Goal: Task Accomplishment & Management: Use online tool/utility

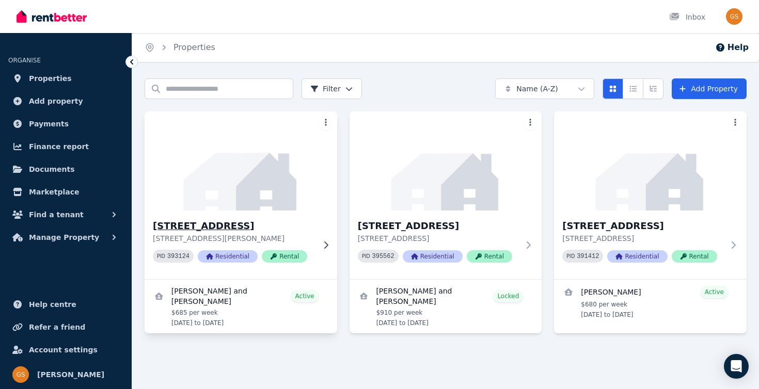
click at [305, 228] on h3 "[STREET_ADDRESS]" at bounding box center [234, 226] width 162 height 14
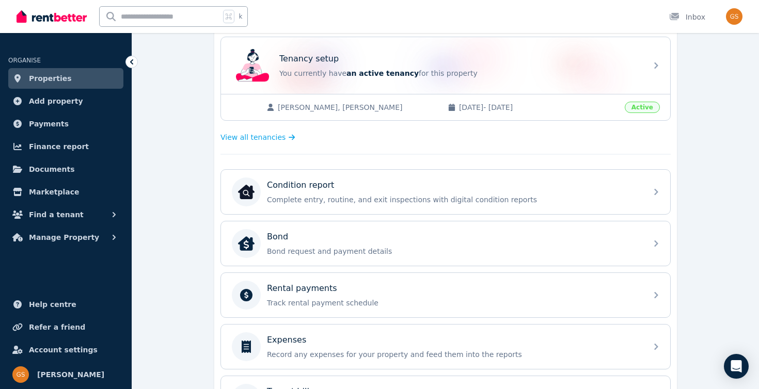
scroll to position [220, 0]
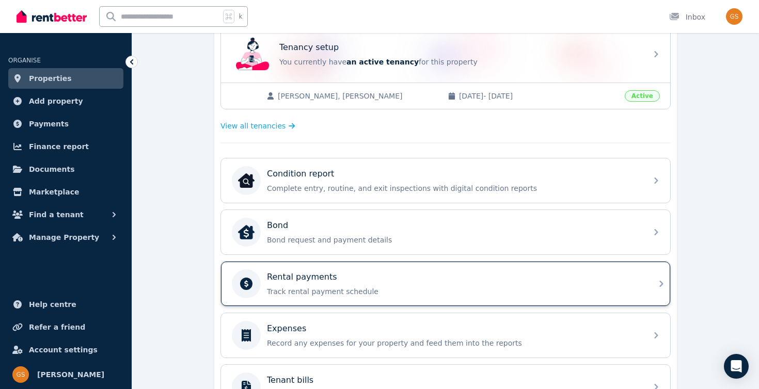
click at [318, 288] on p "Track rental payment schedule" at bounding box center [454, 292] width 374 height 10
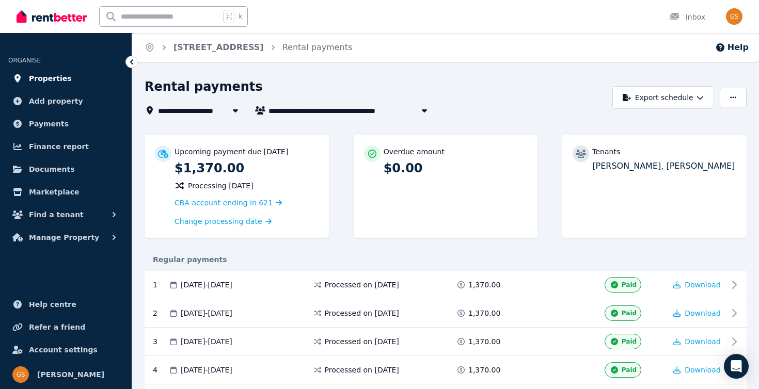
click at [44, 82] on span "Properties" at bounding box center [50, 78] width 43 height 12
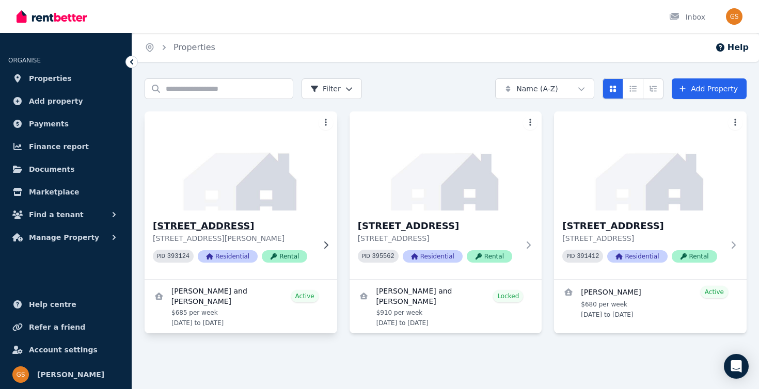
click at [308, 234] on p "[STREET_ADDRESS][PERSON_NAME]" at bounding box center [234, 238] width 162 height 10
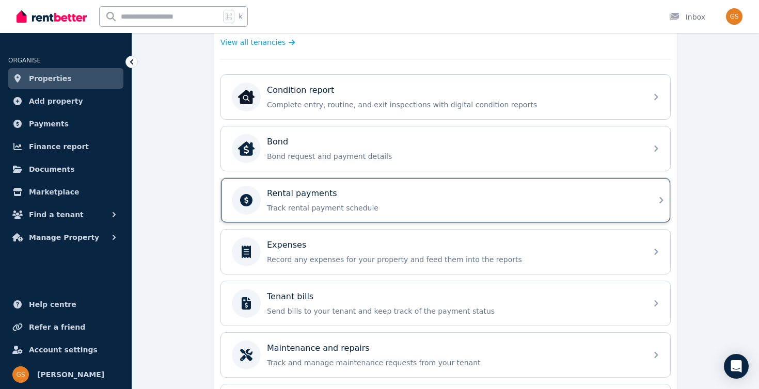
scroll to position [326, 0]
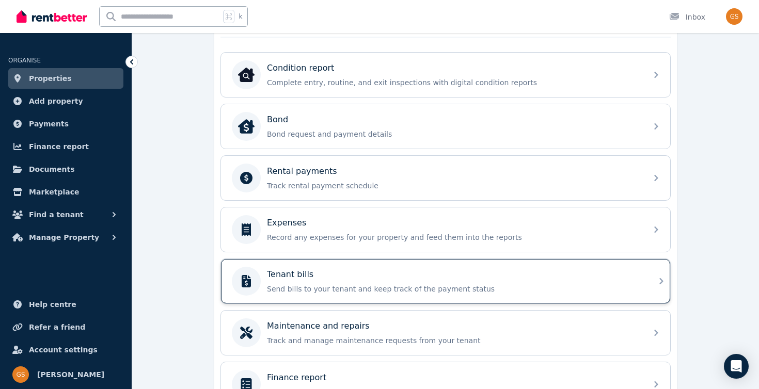
click at [398, 279] on div "Tenant bills" at bounding box center [454, 275] width 374 height 12
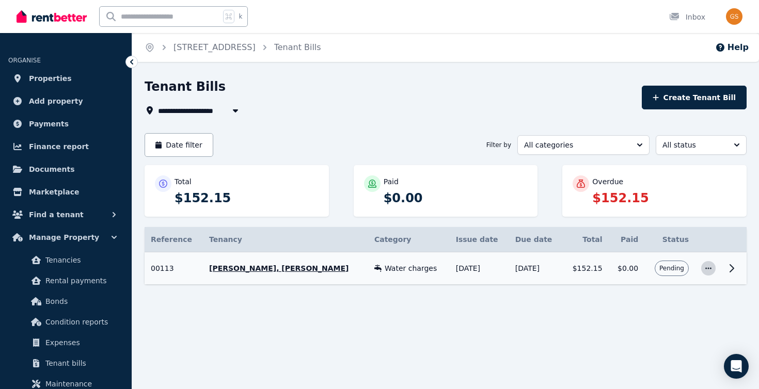
click at [706, 265] on icon "button" at bounding box center [709, 268] width 8 height 7
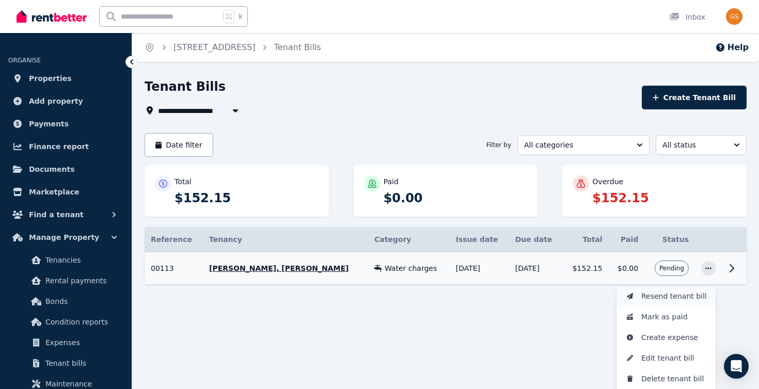
click at [677, 301] on span "Resend tenant bill" at bounding box center [675, 296] width 66 height 12
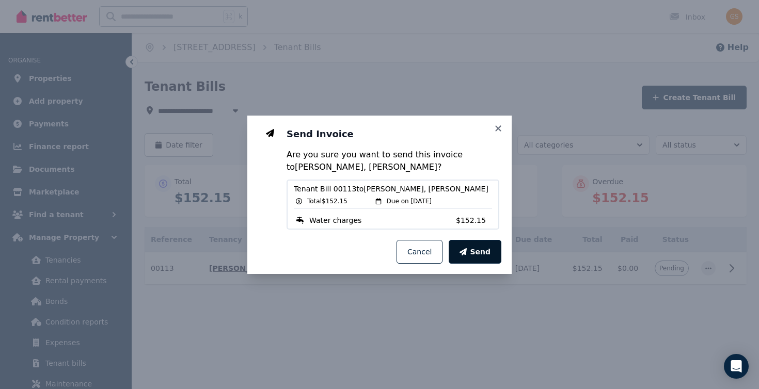
click at [473, 248] on span "Send" at bounding box center [480, 252] width 21 height 10
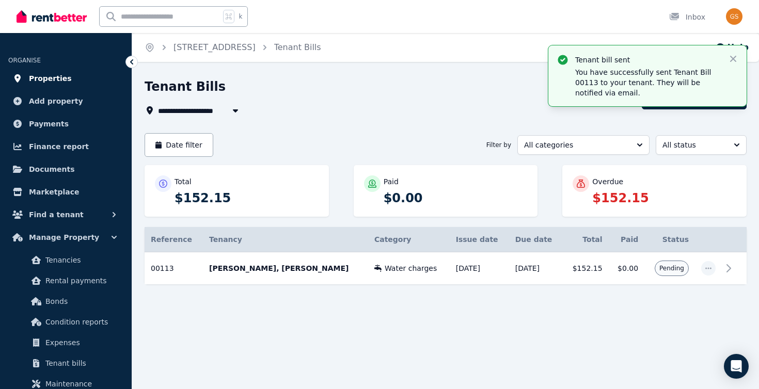
click at [55, 77] on span "Properties" at bounding box center [50, 78] width 43 height 12
